Goal: Task Accomplishment & Management: Manage account settings

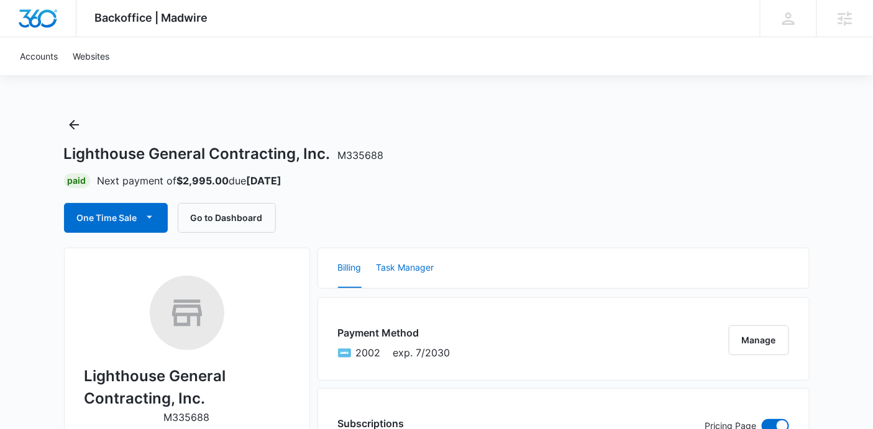
click at [422, 273] on button "Task Manager" at bounding box center [405, 268] width 58 height 40
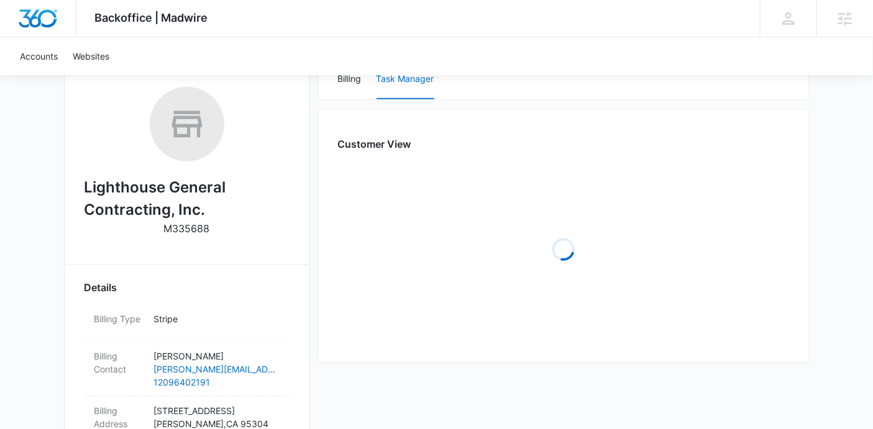
scroll to position [171, 0]
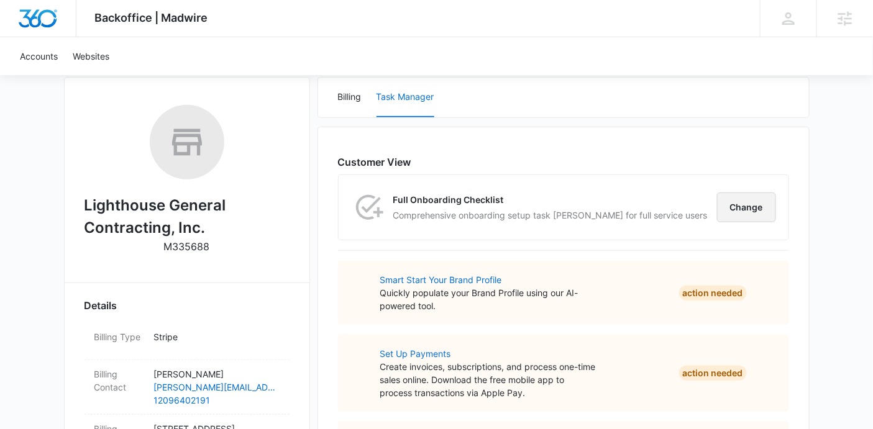
click at [742, 212] on button "Change" at bounding box center [746, 208] width 59 height 30
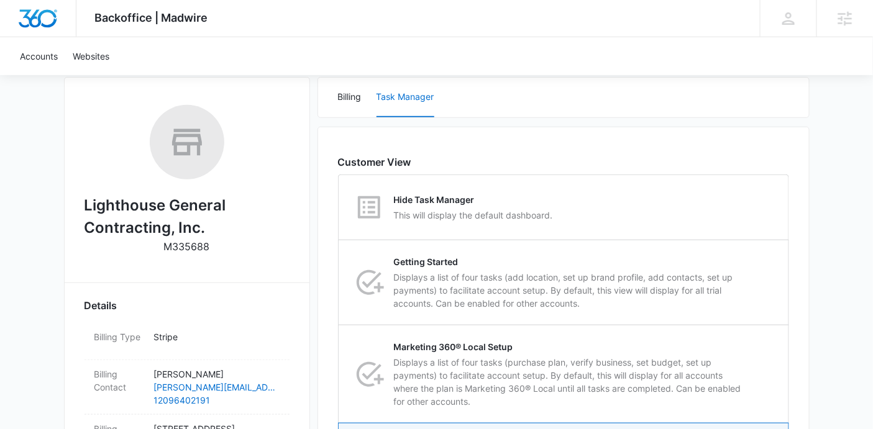
click at [742, 212] on div "Hide Task Manager This will display the default dashboard." at bounding box center [563, 207] width 449 height 65
click at [339, 208] on input "Hide Task Manager This will display the default dashboard." at bounding box center [338, 207] width 1 height 1
radio input "true"
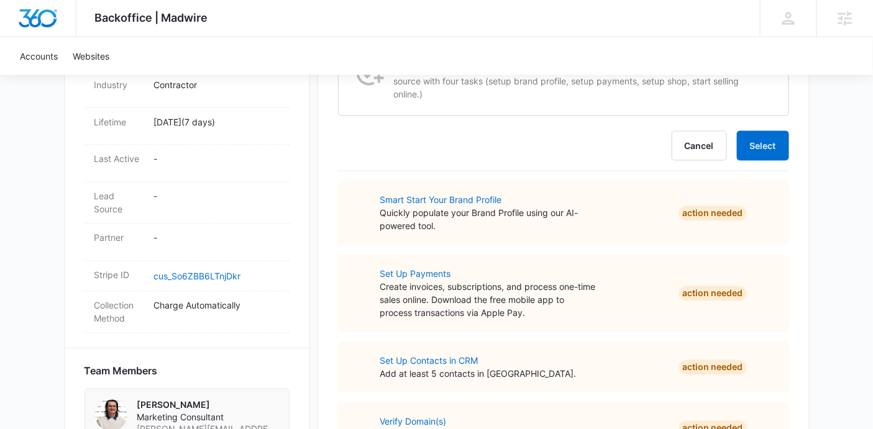
scroll to position [625, 0]
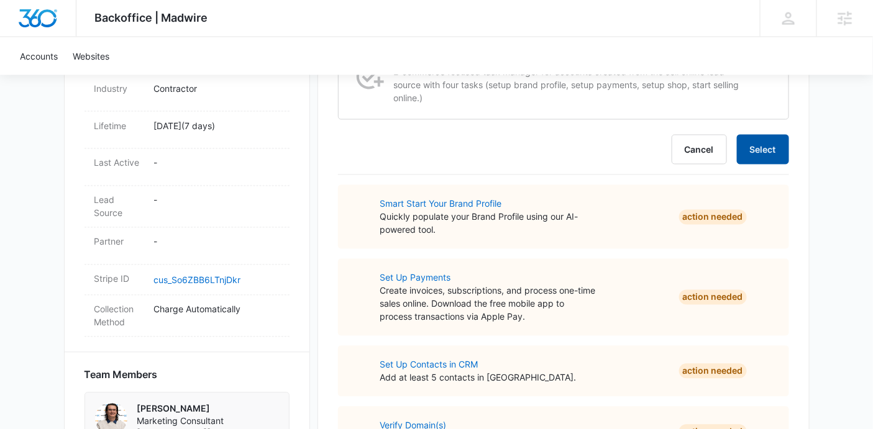
click at [753, 147] on button "Select" at bounding box center [763, 150] width 52 height 30
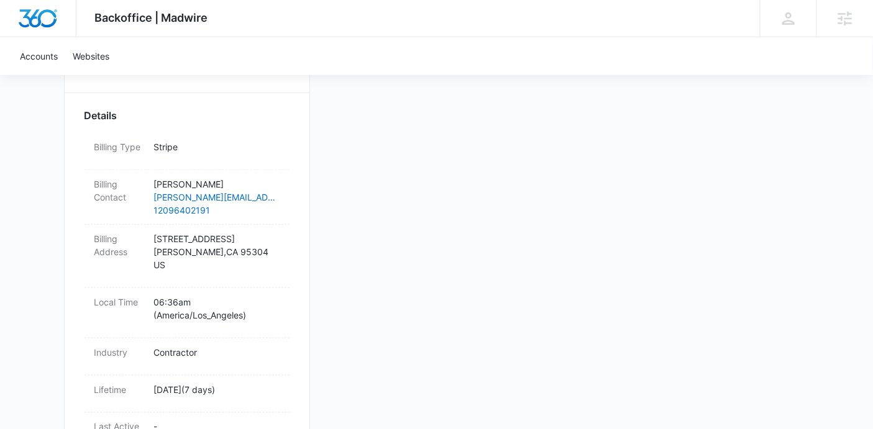
scroll to position [361, 0]
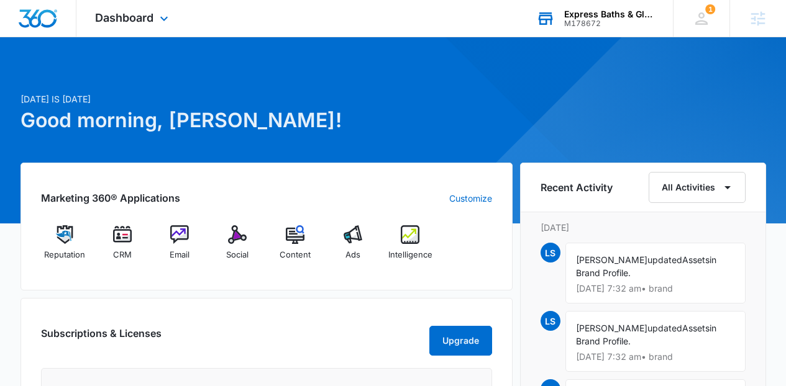
click at [633, 17] on div "Express Baths & Glass" at bounding box center [609, 14] width 91 height 10
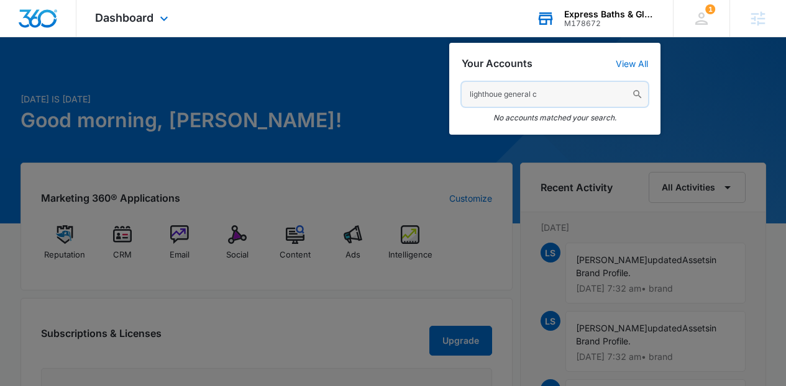
click at [562, 89] on input "lighthoue general c" at bounding box center [554, 94] width 186 height 25
paste input "M335688"
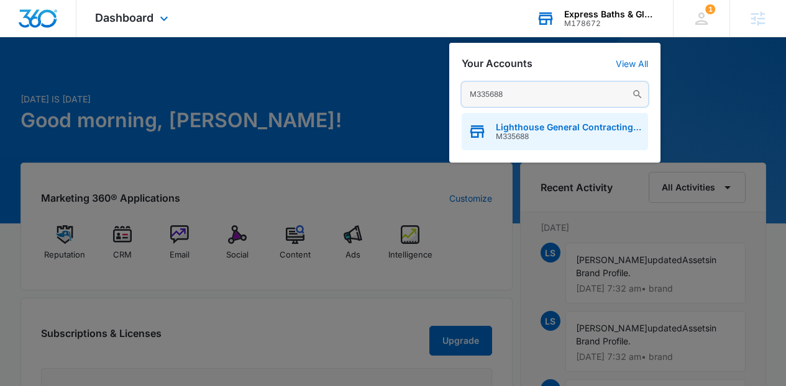
type input "M335688"
click at [550, 122] on span "Lighthouse General Contracting, Inc." at bounding box center [569, 127] width 146 height 10
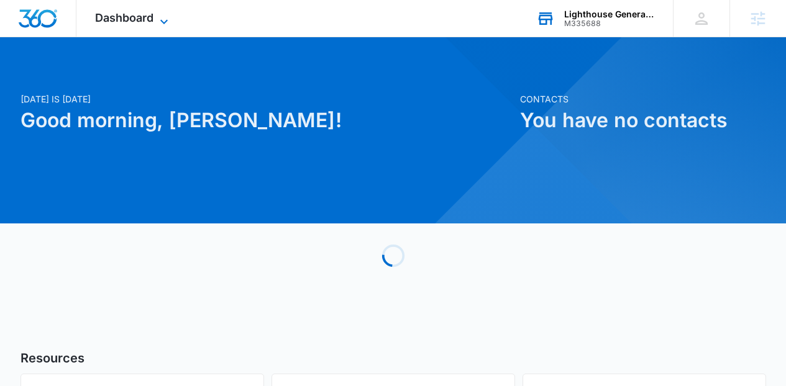
click at [133, 21] on span "Dashboard" at bounding box center [124, 17] width 58 height 13
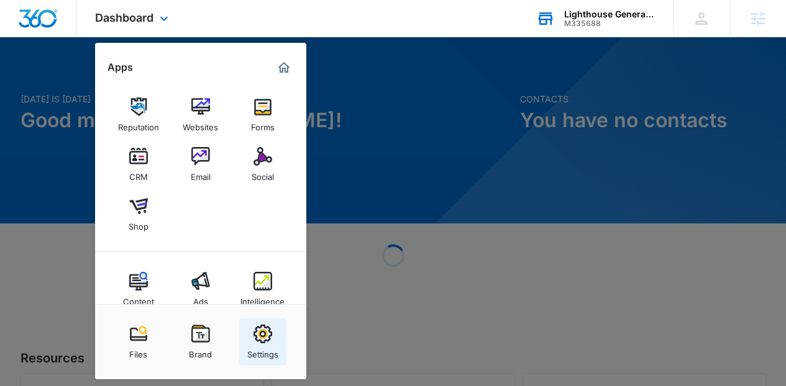
click at [261, 344] on div "Settings" at bounding box center [262, 351] width 31 height 16
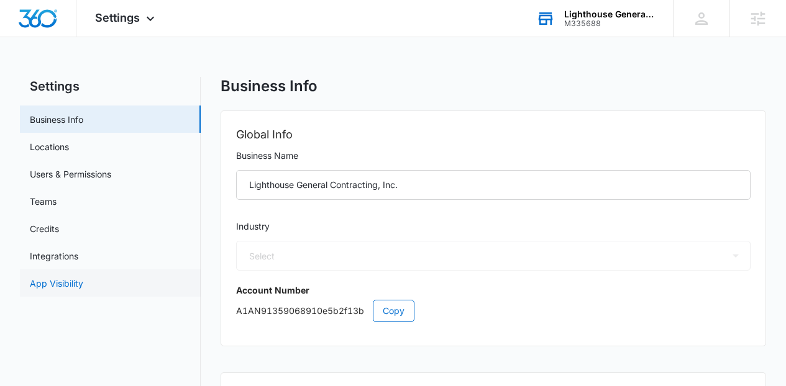
select select "4"
select select "US"
select select "America/Los_Angeles"
click at [83, 277] on link "App Visibility" at bounding box center [56, 283] width 53 height 13
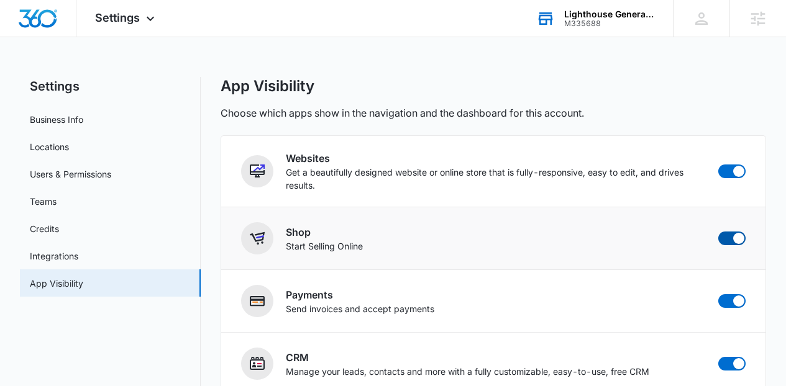
click at [675, 236] on span at bounding box center [731, 239] width 27 height 14
click at [675, 232] on input "checkbox" at bounding box center [717, 231] width 1 height 1
checkbox input "false"
click at [47, 12] on img "Dashboard" at bounding box center [38, 18] width 40 height 19
